Goal: Information Seeking & Learning: Learn about a topic

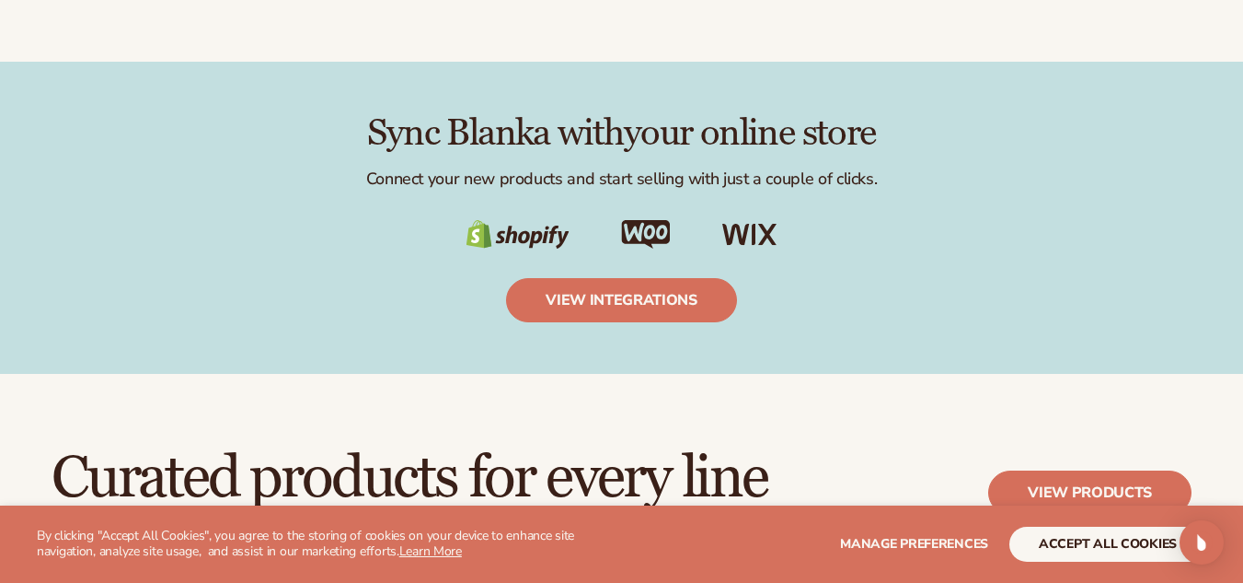
scroll to position [2962, 0]
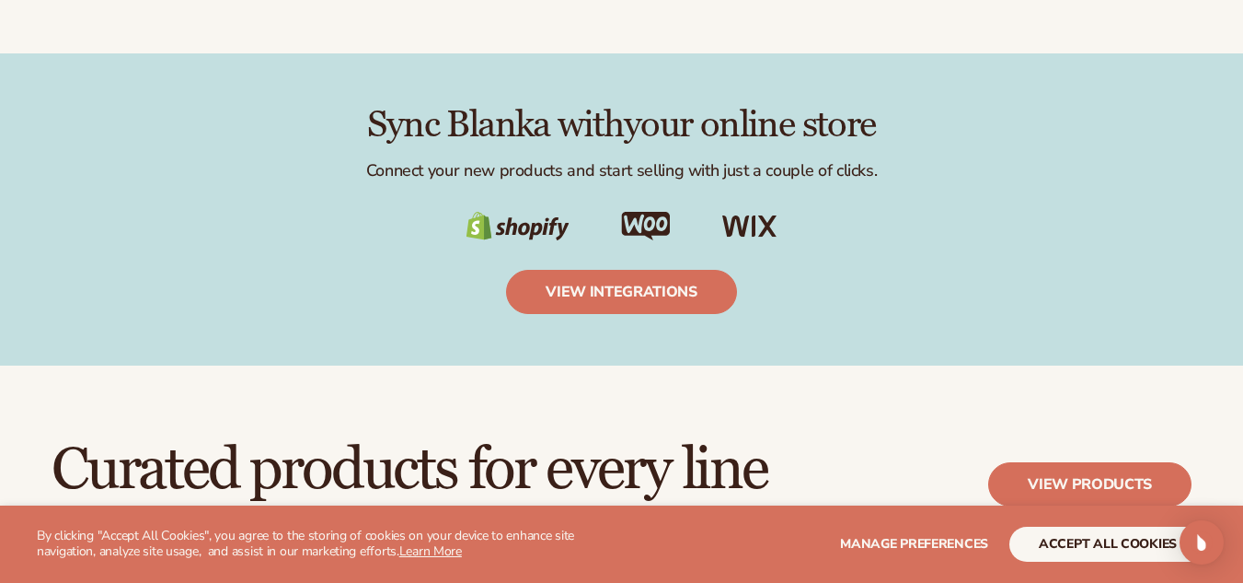
click at [644, 219] on img at bounding box center [646, 226] width 50 height 29
click at [502, 231] on img at bounding box center [518, 226] width 104 height 29
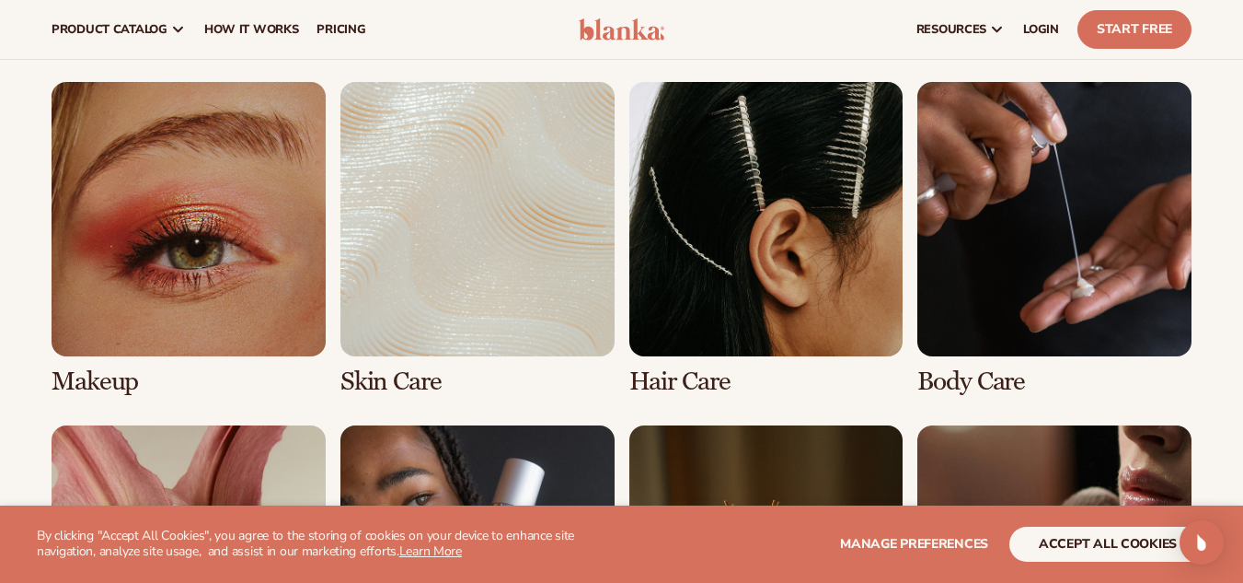
scroll to position [3350, 0]
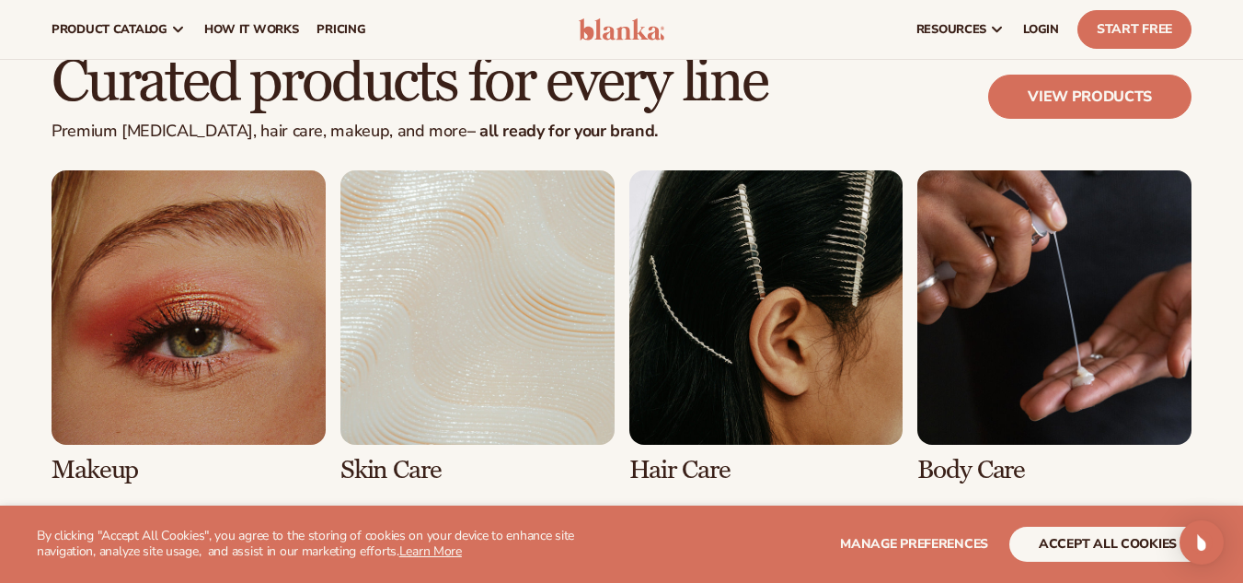
click at [178, 335] on link "1 / 8" at bounding box center [189, 327] width 274 height 314
click at [109, 463] on link "1 / 8" at bounding box center [189, 327] width 274 height 314
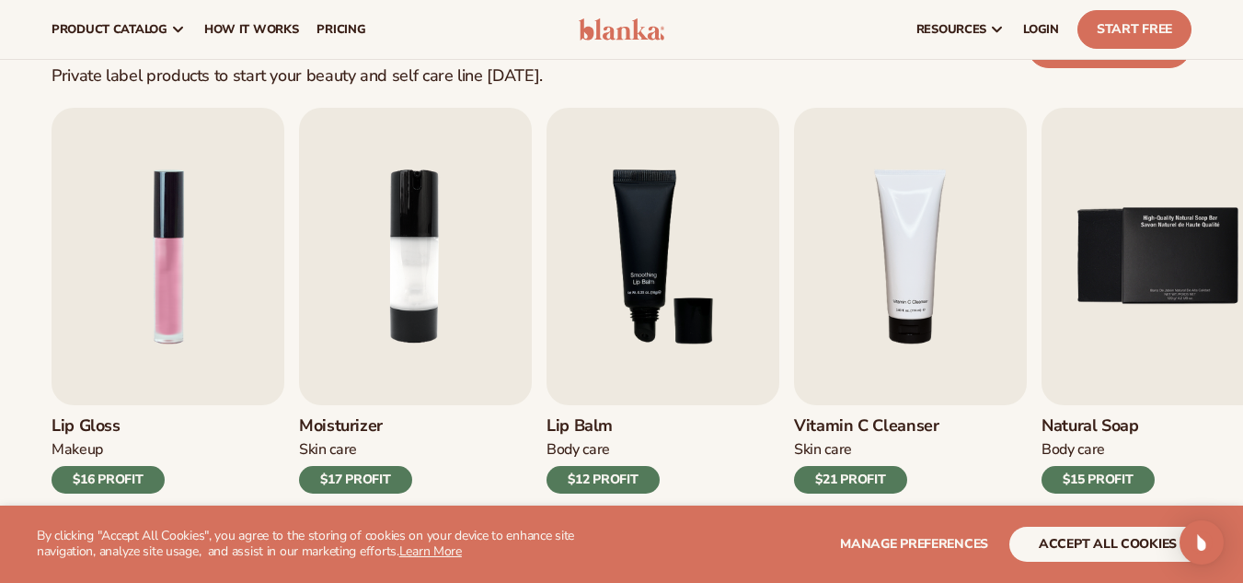
scroll to position [480, 0]
